Goal: Information Seeking & Learning: Learn about a topic

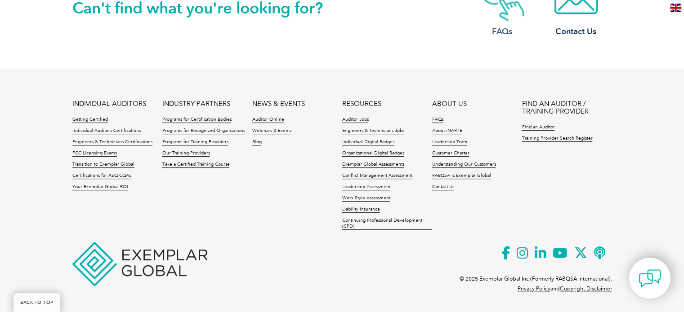
scroll to position [216, 0]
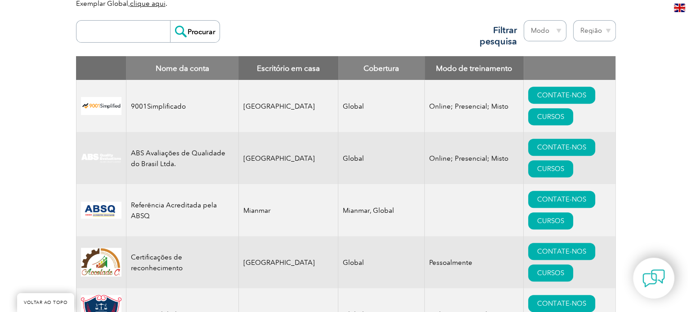
scroll to position [360, 0]
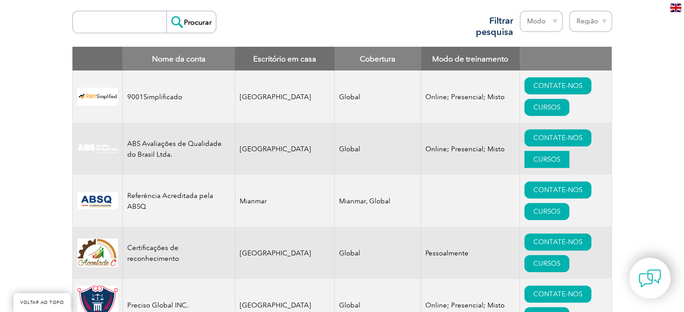
click at [533, 159] on font "CURSOS" at bounding box center [546, 160] width 27 height 8
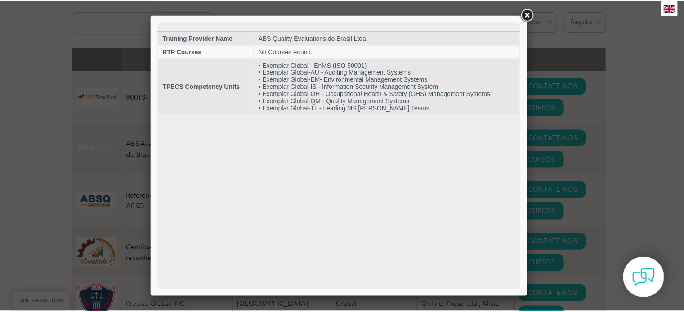
scroll to position [0, 0]
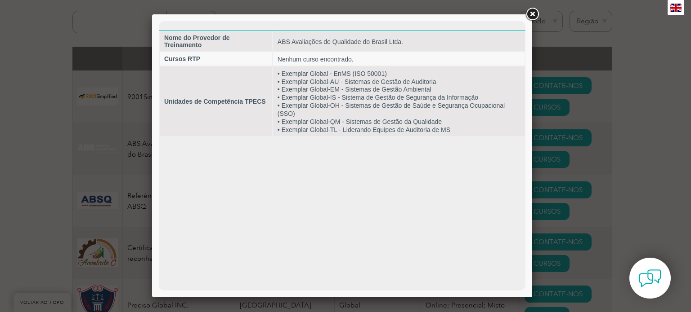
click at [530, 13] on link at bounding box center [532, 14] width 16 height 16
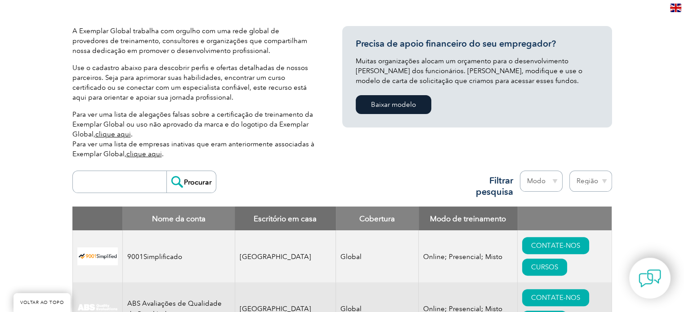
scroll to position [225, 0]
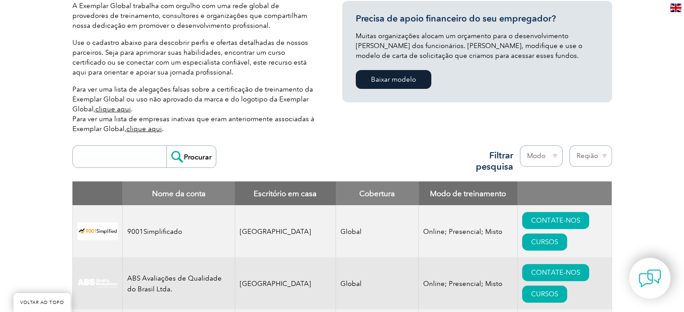
click at [136, 159] on input "search" at bounding box center [121, 157] width 89 height 22
type input "target"
click at [188, 157] on input "Procurar" at bounding box center [190, 157] width 49 height 22
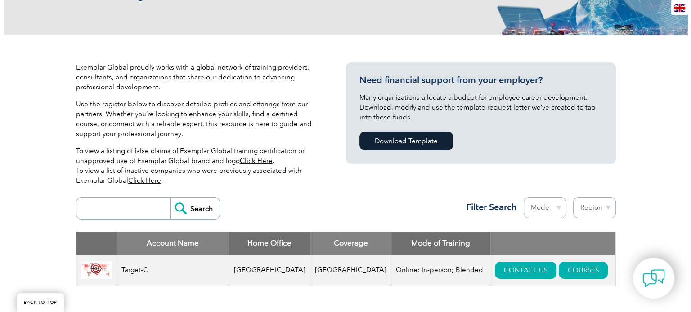
scroll to position [270, 0]
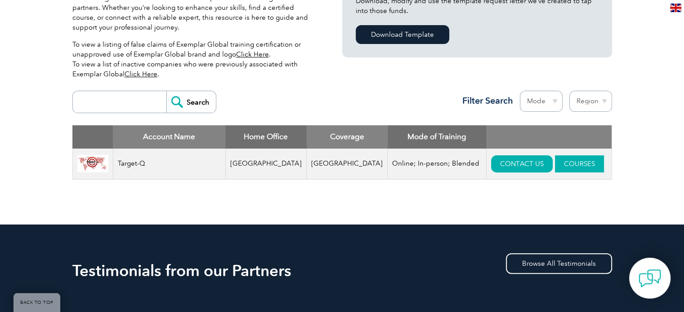
click at [555, 162] on link "COURSES" at bounding box center [579, 164] width 49 height 17
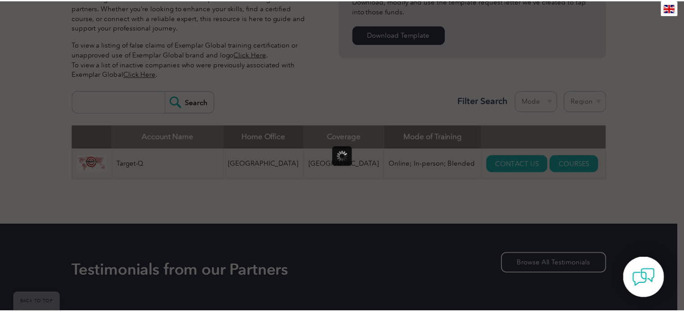
scroll to position [0, 0]
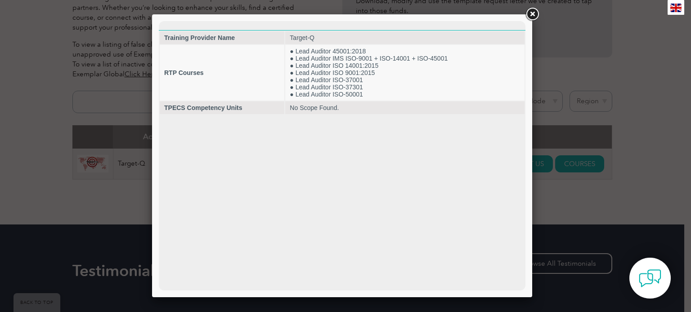
click at [532, 14] on link at bounding box center [532, 14] width 16 height 16
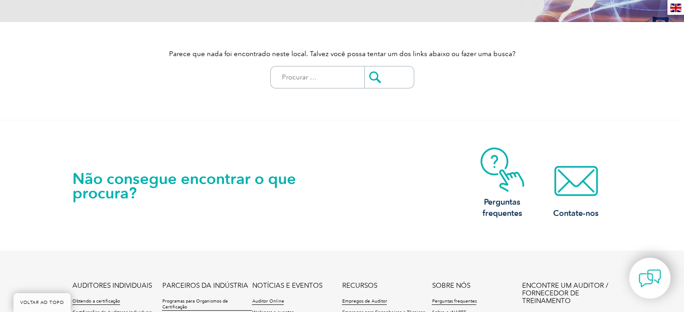
scroll to position [45, 0]
